Goal: Task Accomplishment & Management: Manage account settings

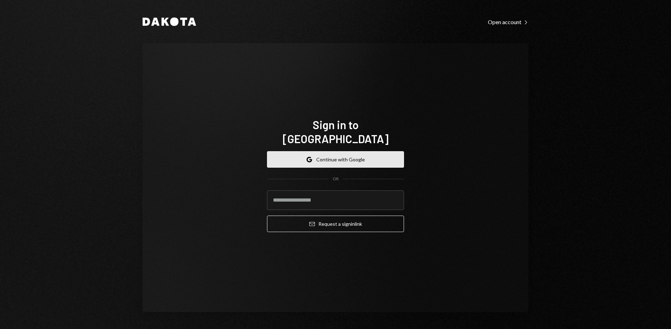
click at [339, 153] on button "Google Continue with Google" at bounding box center [335, 159] width 137 height 16
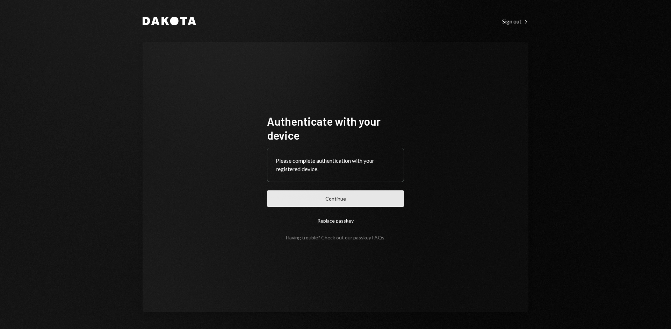
click at [330, 202] on button "Continue" at bounding box center [335, 198] width 137 height 16
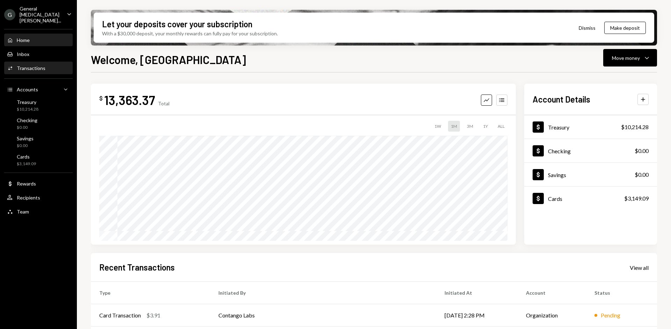
click at [40, 65] on div "Activities Transactions" at bounding box center [26, 68] width 38 height 6
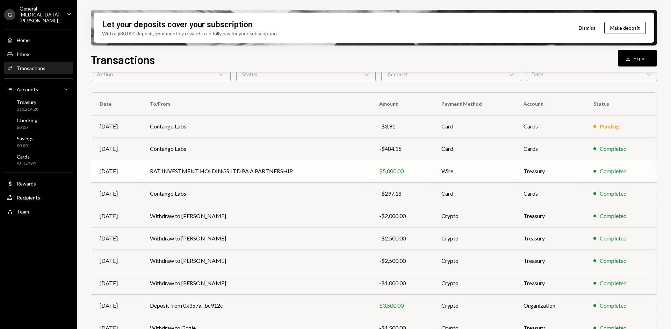
scroll to position [70, 0]
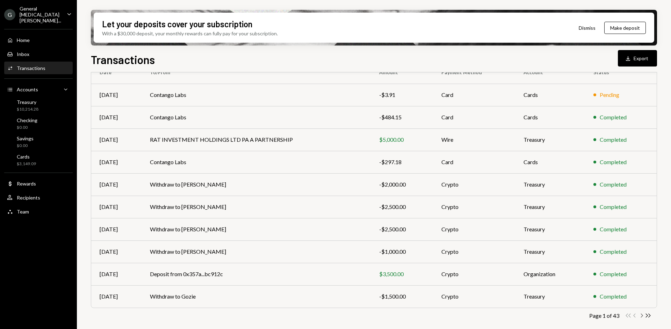
click at [642, 316] on icon "button" at bounding box center [642, 315] width 2 height 4
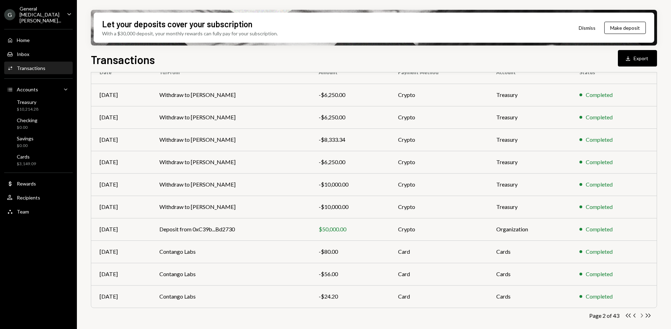
click at [644, 317] on icon "Chevron Right" at bounding box center [641, 315] width 7 height 7
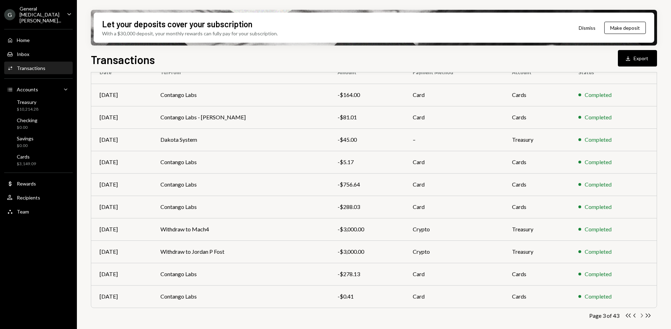
click at [642, 315] on icon "Chevron Right" at bounding box center [641, 315] width 7 height 7
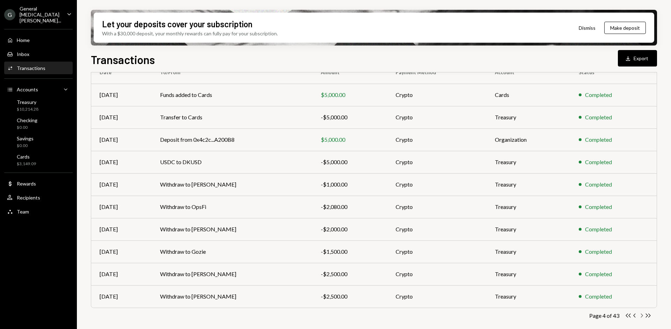
click at [641, 315] on icon "Chevron Right" at bounding box center [641, 315] width 7 height 7
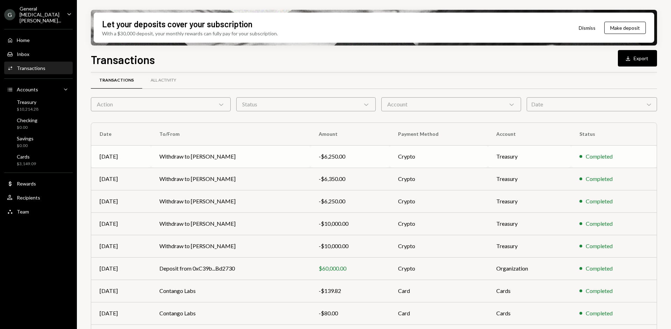
scroll to position [10, 0]
